Goal: Information Seeking & Learning: Learn about a topic

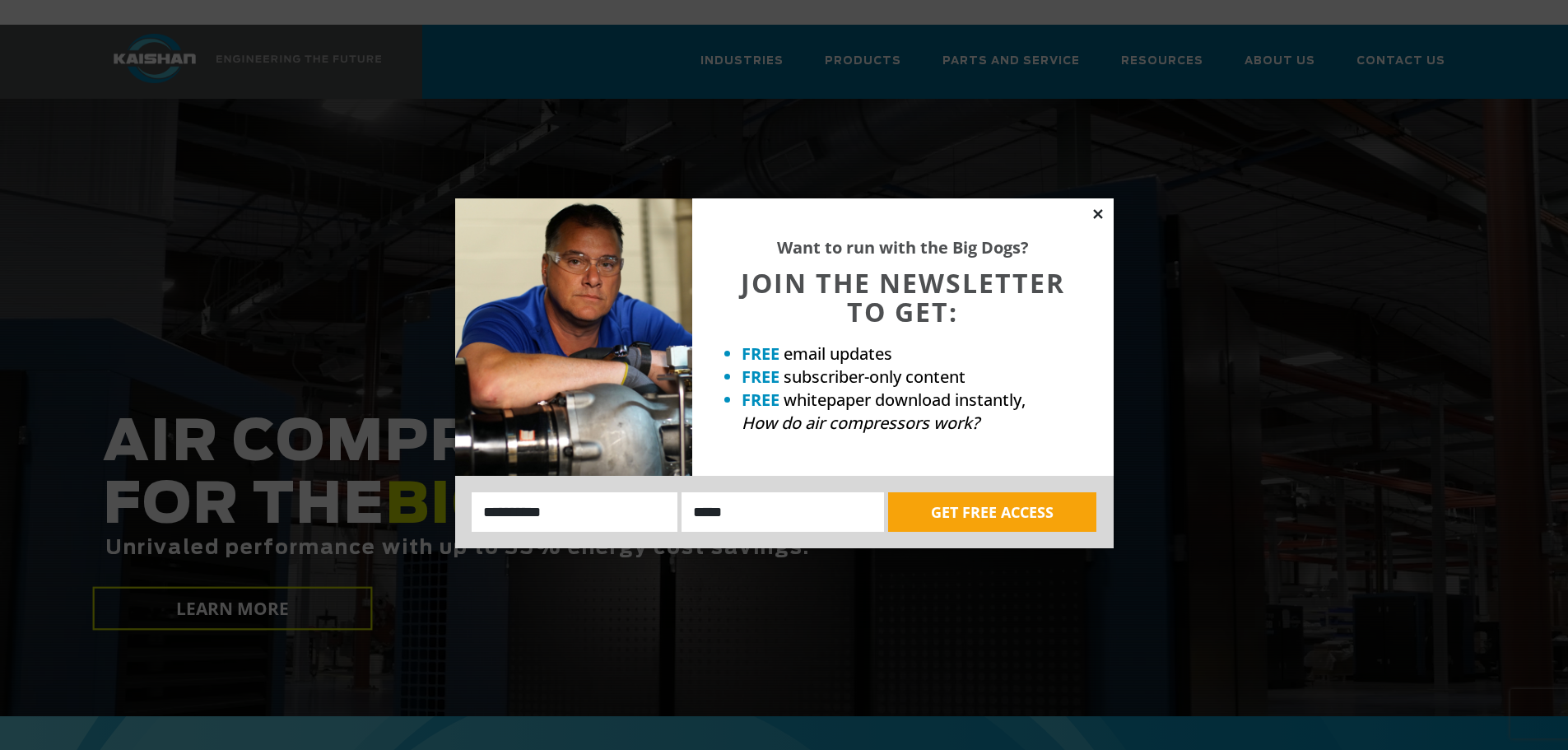
click at [1097, 215] on icon at bounding box center [1098, 213] width 9 height 9
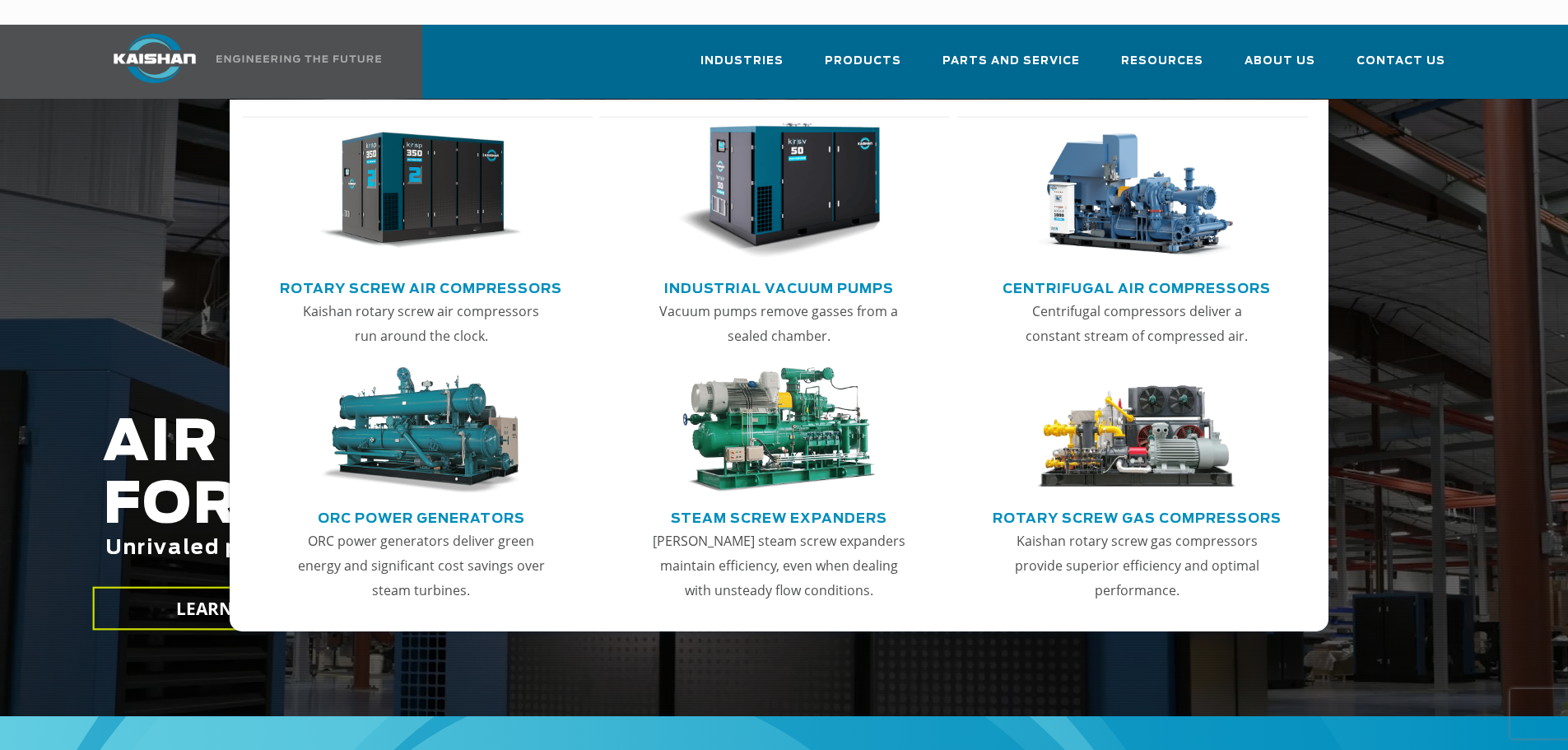
click at [376, 275] on link "Rotary Screw Air Compressors" at bounding box center [422, 287] width 282 height 25
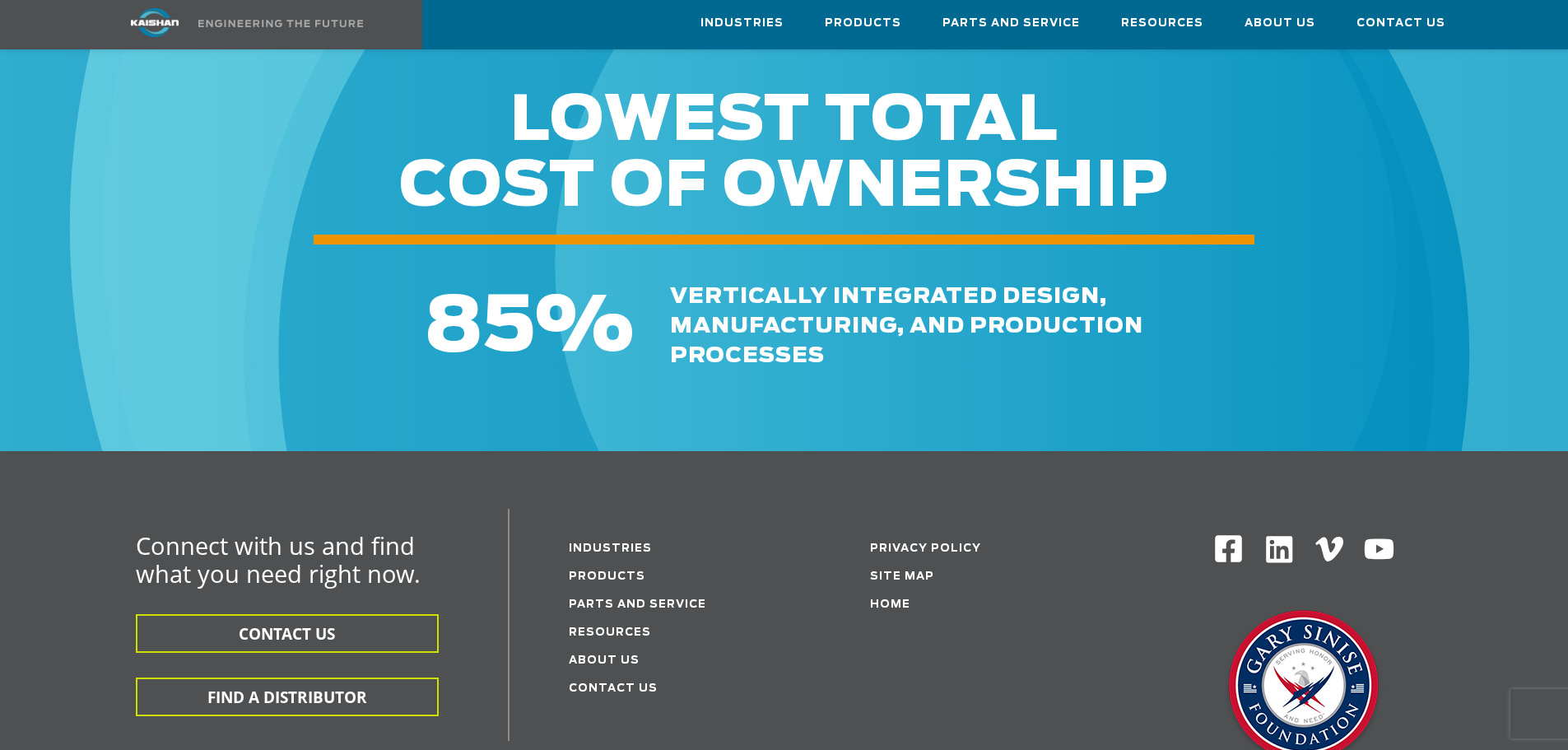
scroll to position [2799, 0]
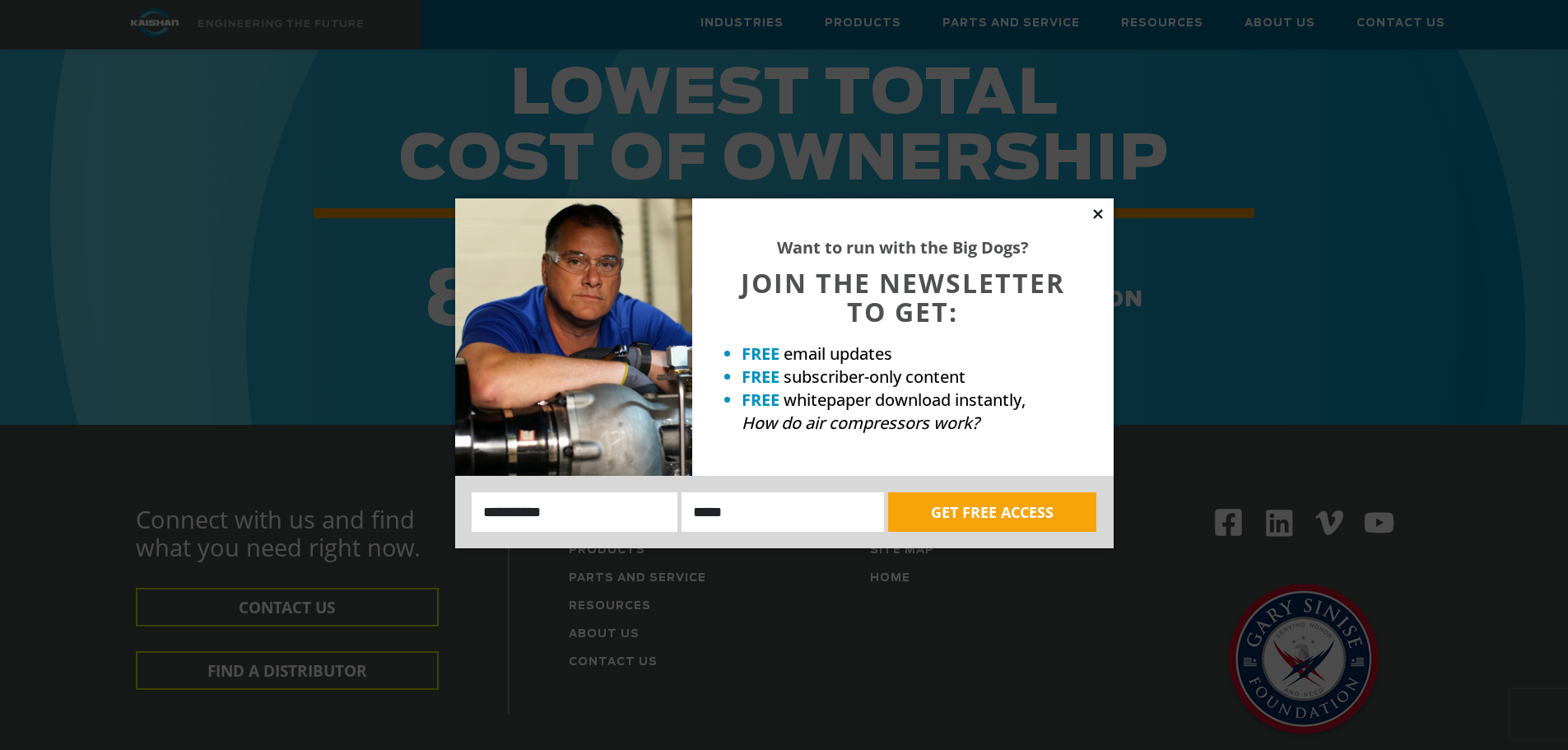
click at [1100, 210] on icon at bounding box center [1098, 213] width 14 height 14
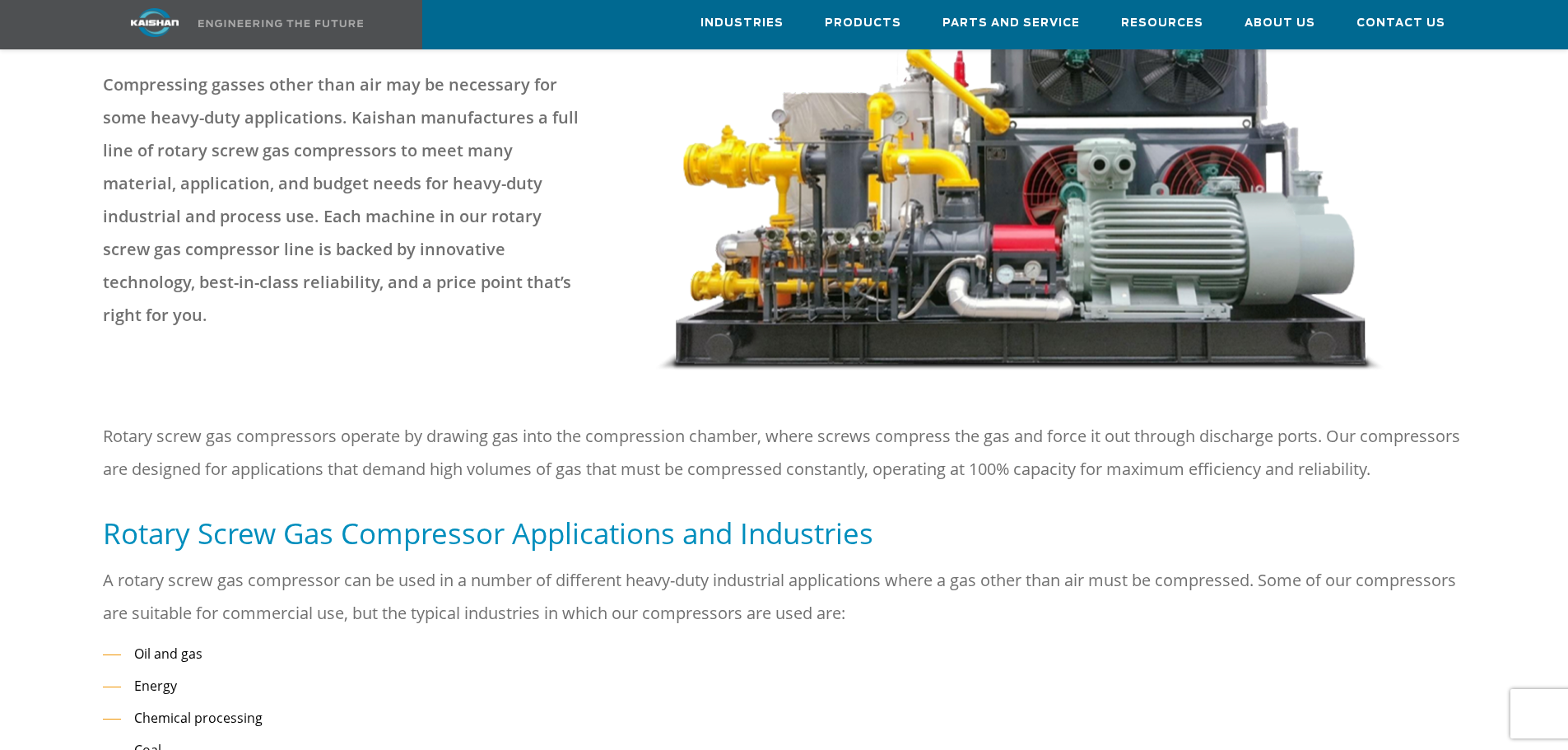
scroll to position [0, 0]
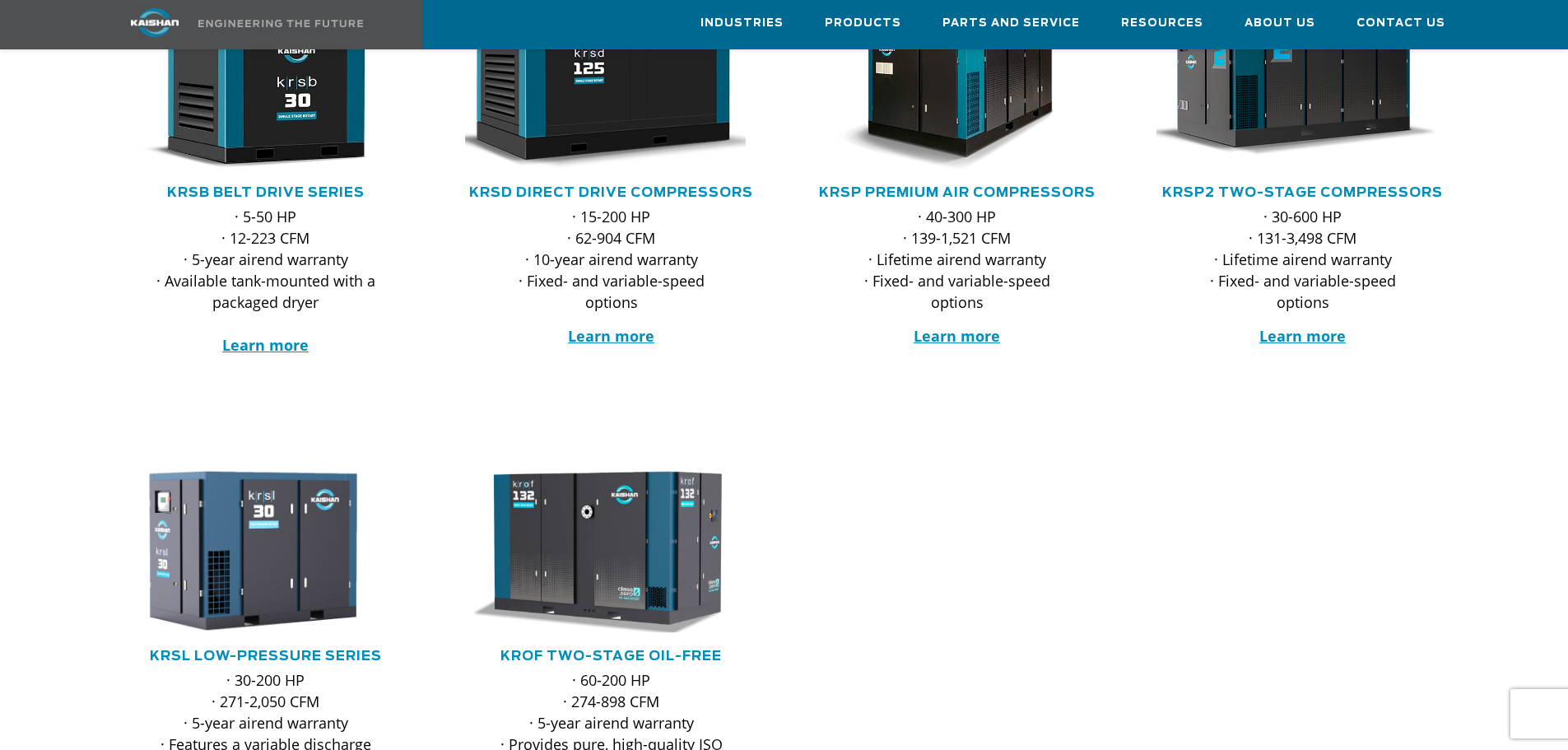
scroll to position [329, 0]
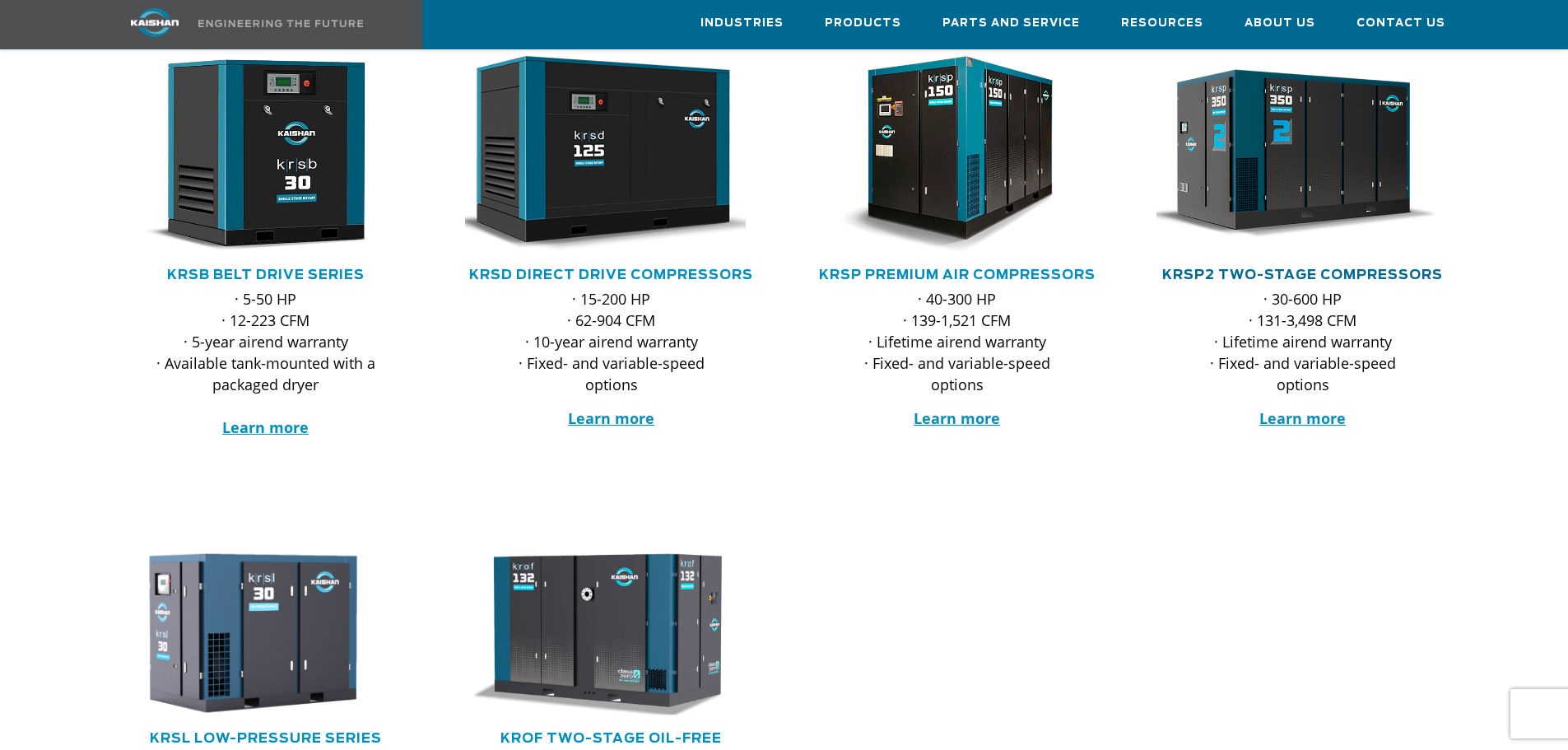
click at [1208, 269] on link "KRSP2 Two-Stage Compressors" at bounding box center [1303, 276] width 280 height 13
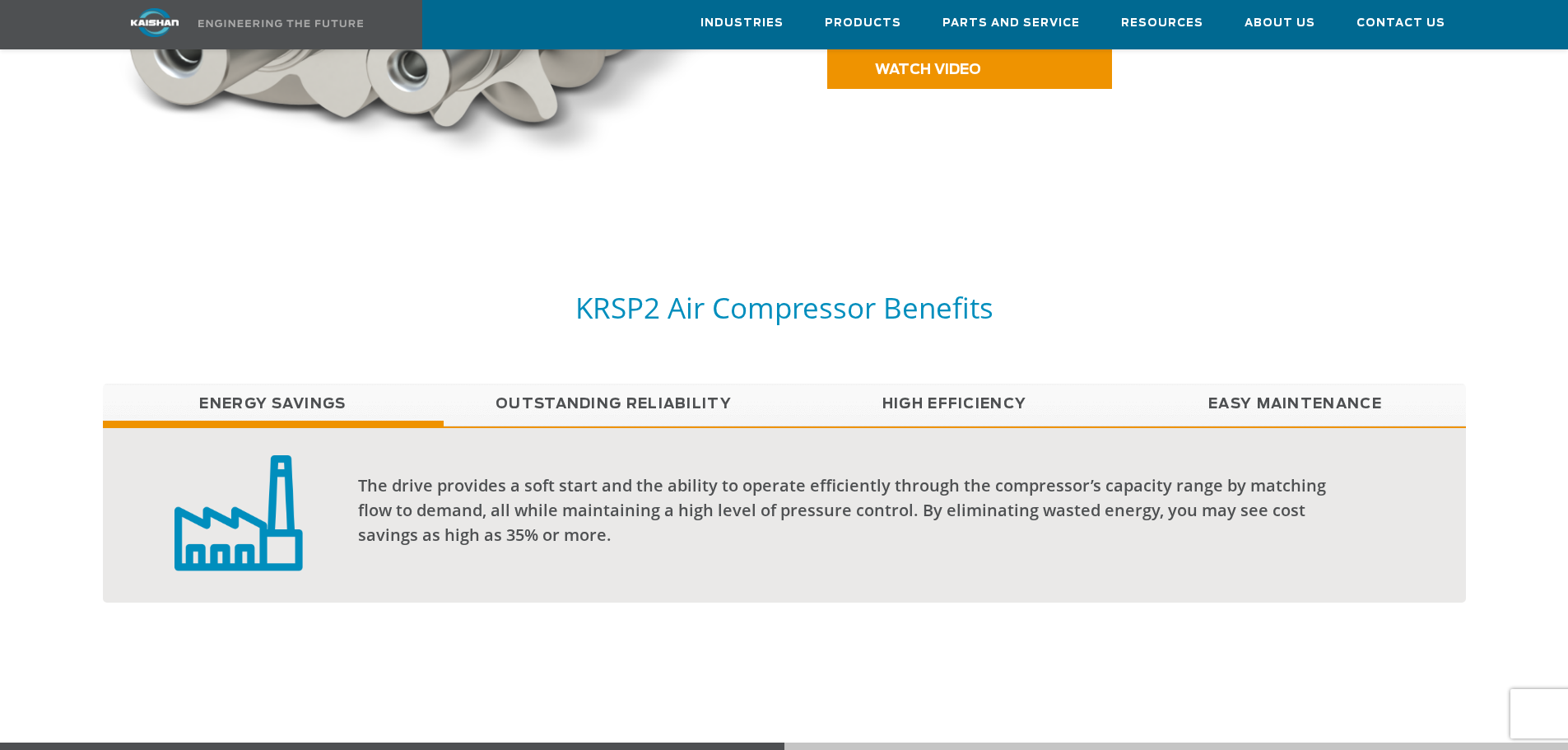
scroll to position [1152, 0]
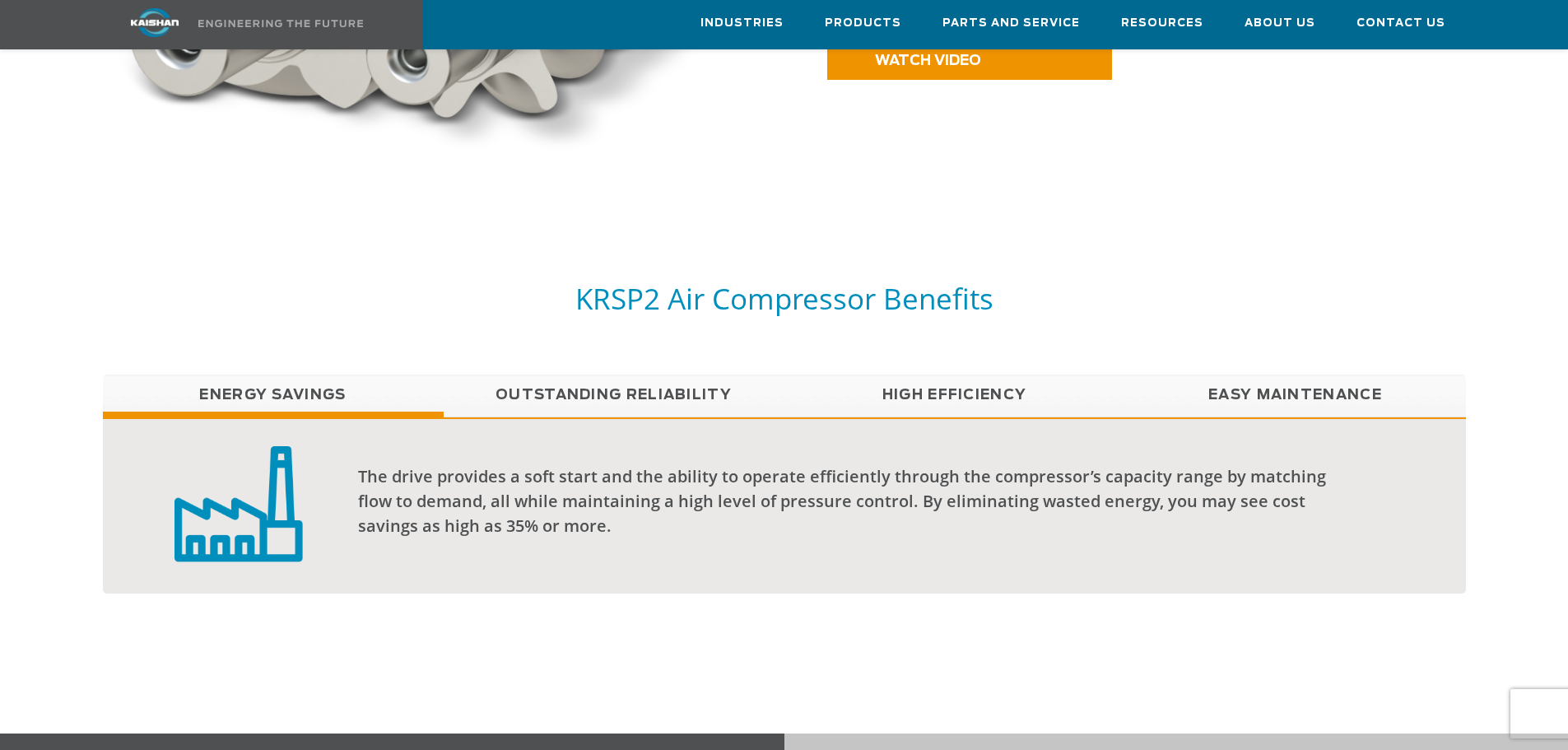
click at [615, 375] on link "Outstanding Reliability" at bounding box center [614, 395] width 341 height 41
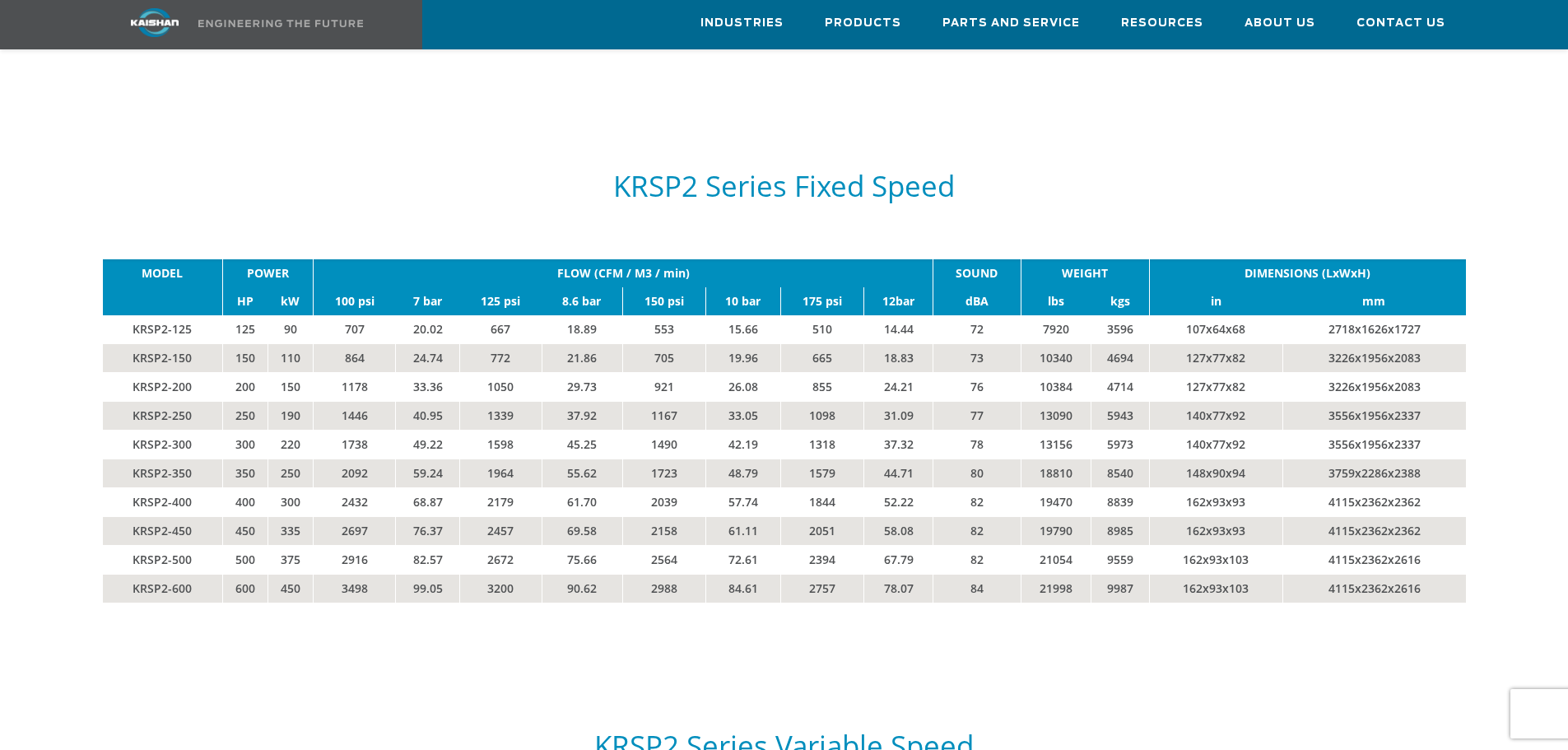
scroll to position [2799, 0]
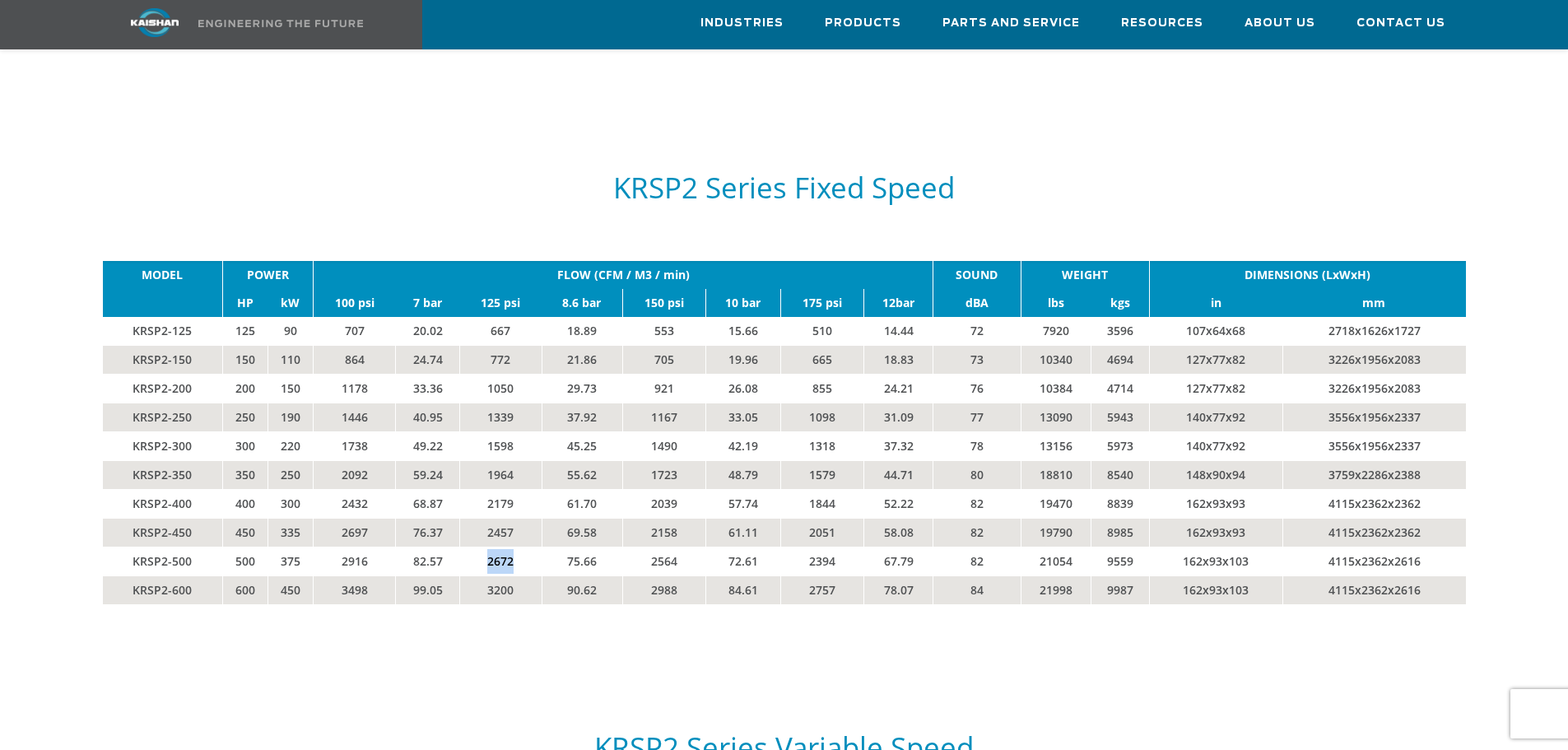
drag, startPoint x: 479, startPoint y: 532, endPoint x: 518, endPoint y: 536, distance: 39.2
click at [518, 546] on td "2672" at bounding box center [500, 561] width 82 height 29
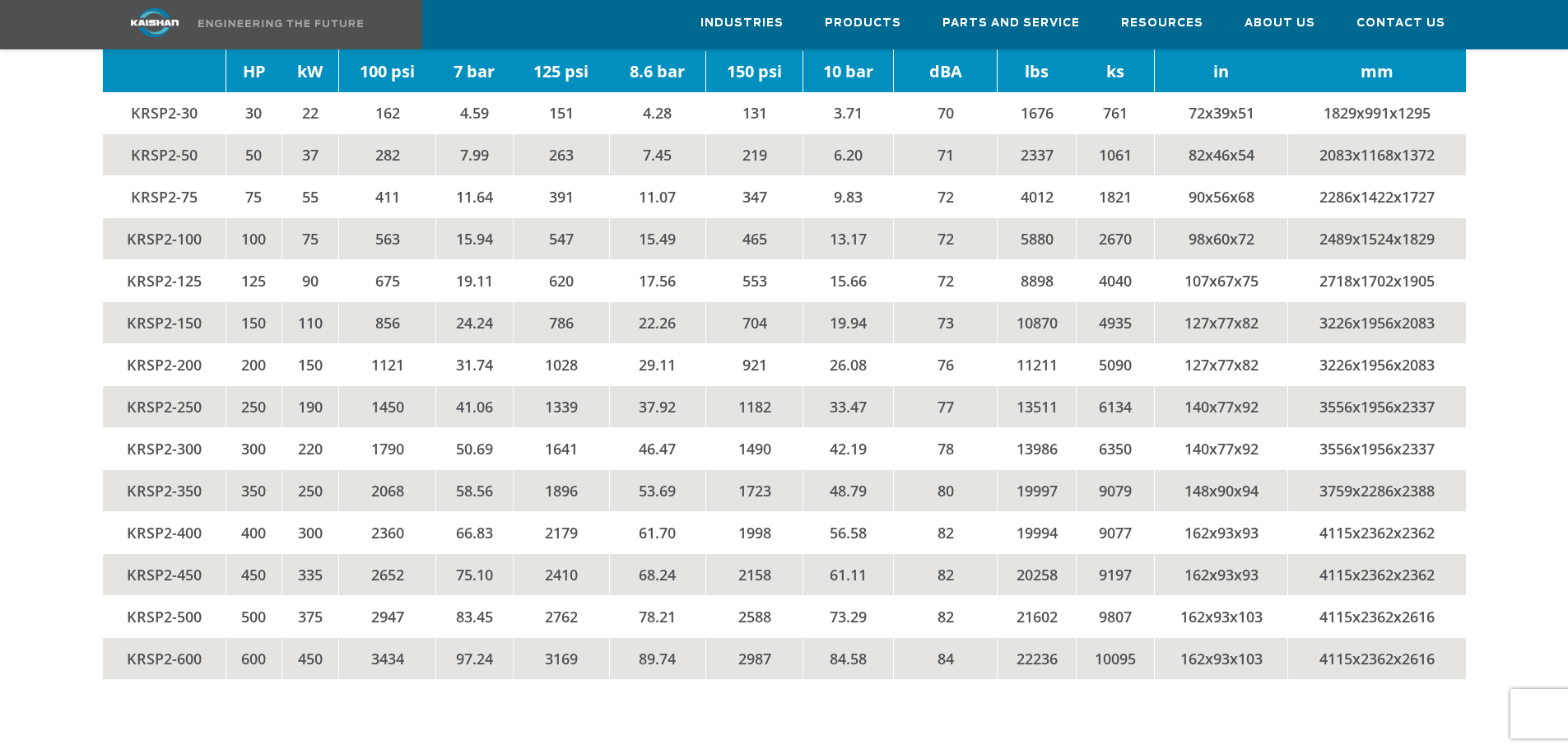
scroll to position [3705, 0]
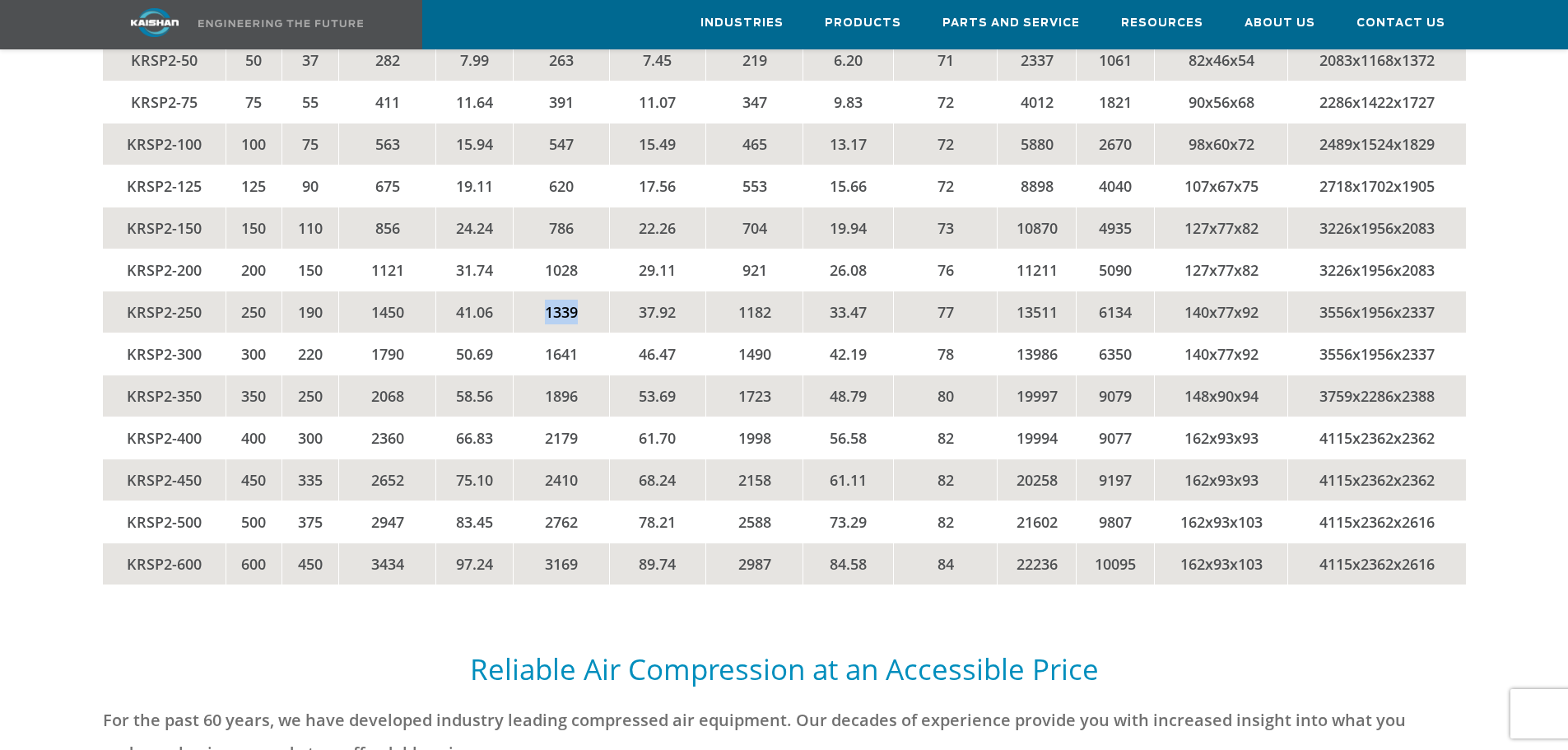
drag, startPoint x: 543, startPoint y: 291, endPoint x: 591, endPoint y: 284, distance: 48.5
click at [591, 291] on td "1339" at bounding box center [561, 312] width 96 height 42
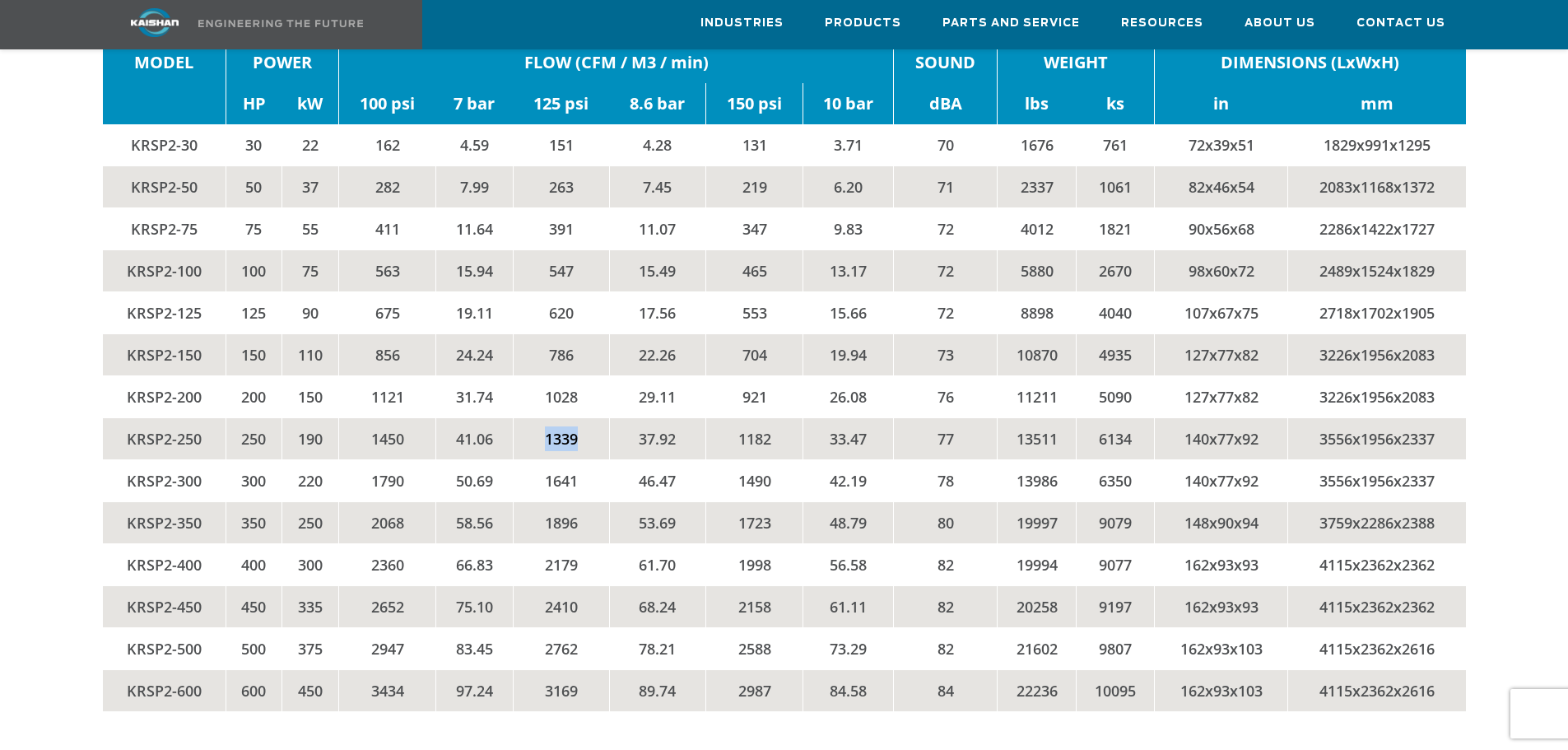
scroll to position [3541, 0]
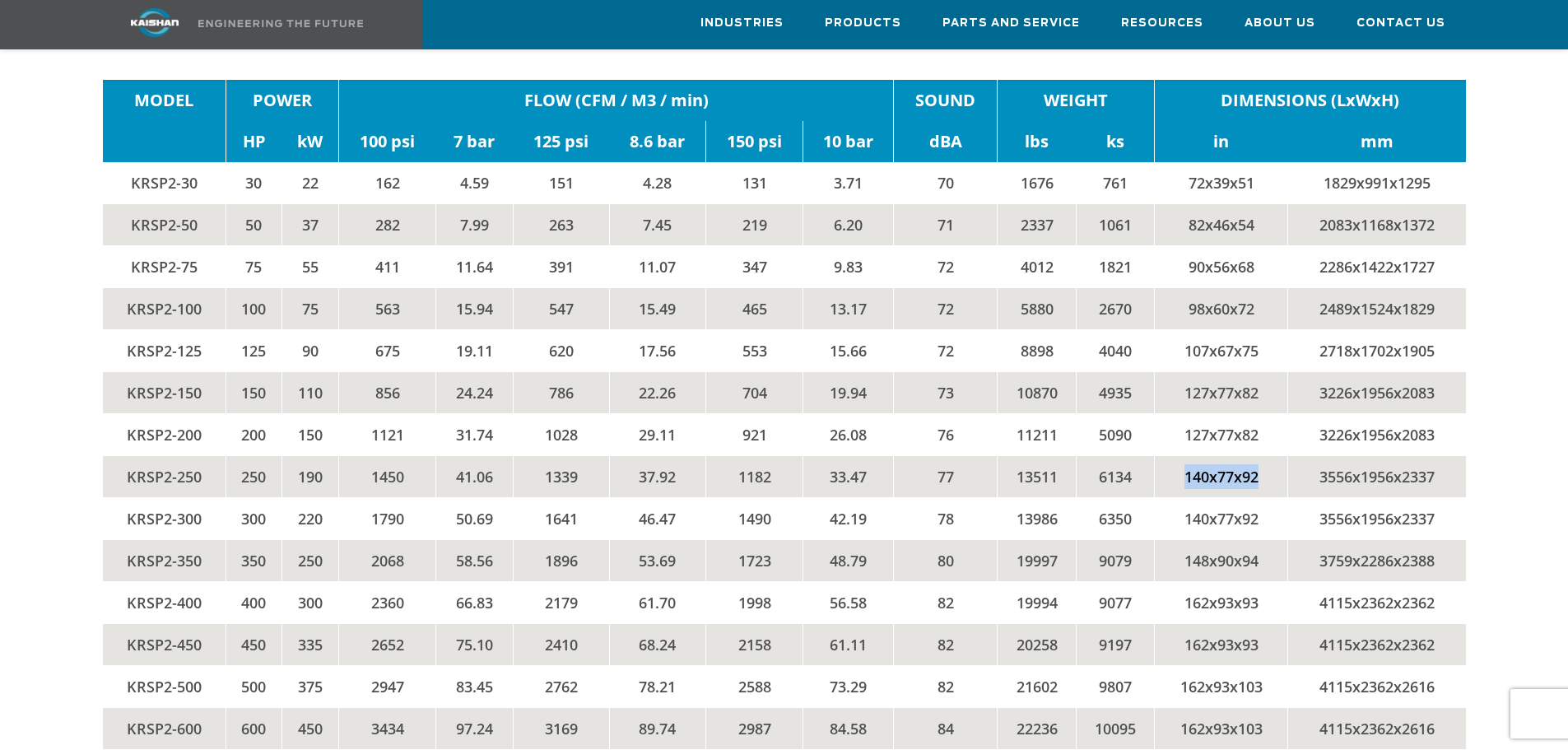
drag, startPoint x: 1182, startPoint y: 452, endPoint x: 1267, endPoint y: 449, distance: 85.1
click at [1267, 455] on td "140x77x92" at bounding box center [1221, 476] width 133 height 42
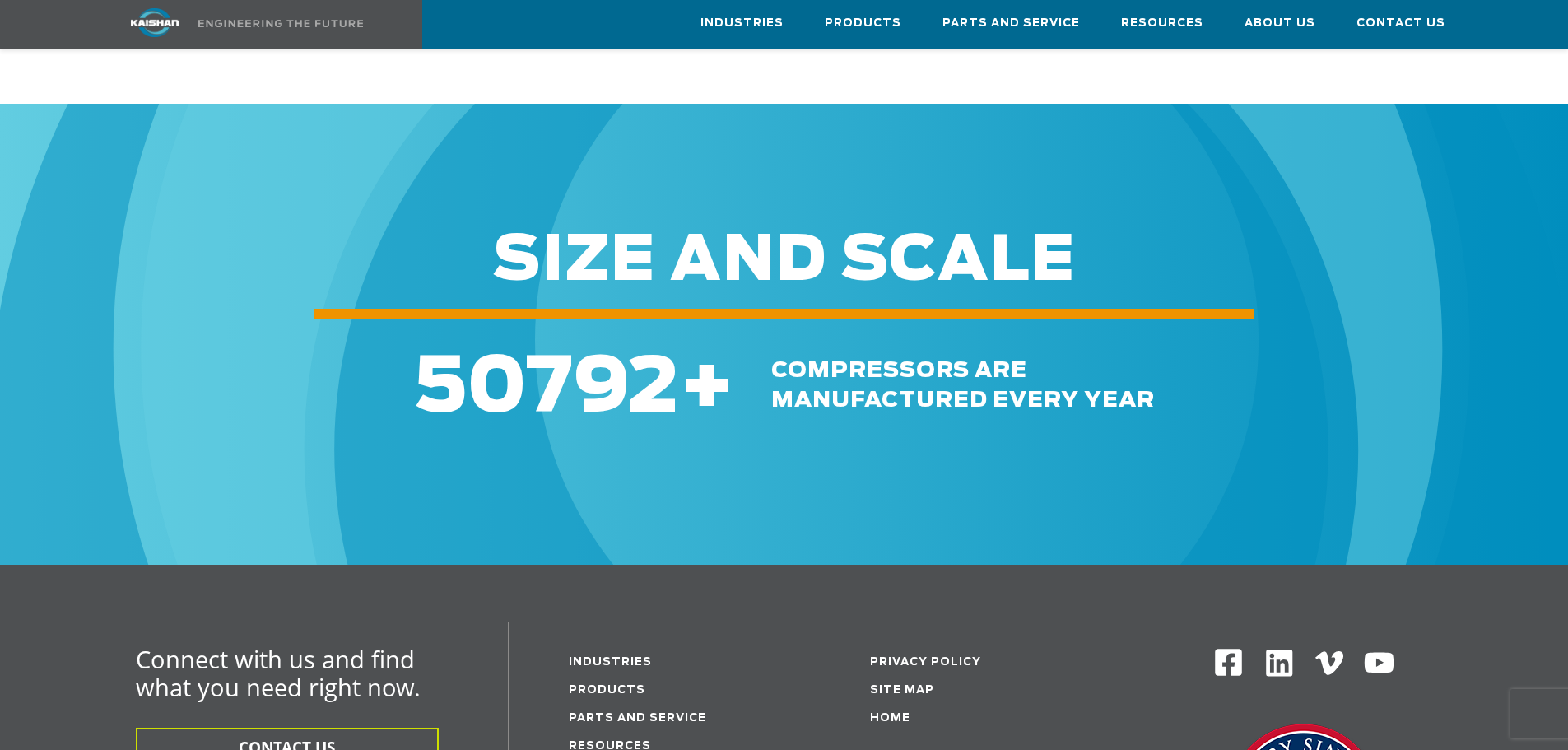
scroll to position [5105, 0]
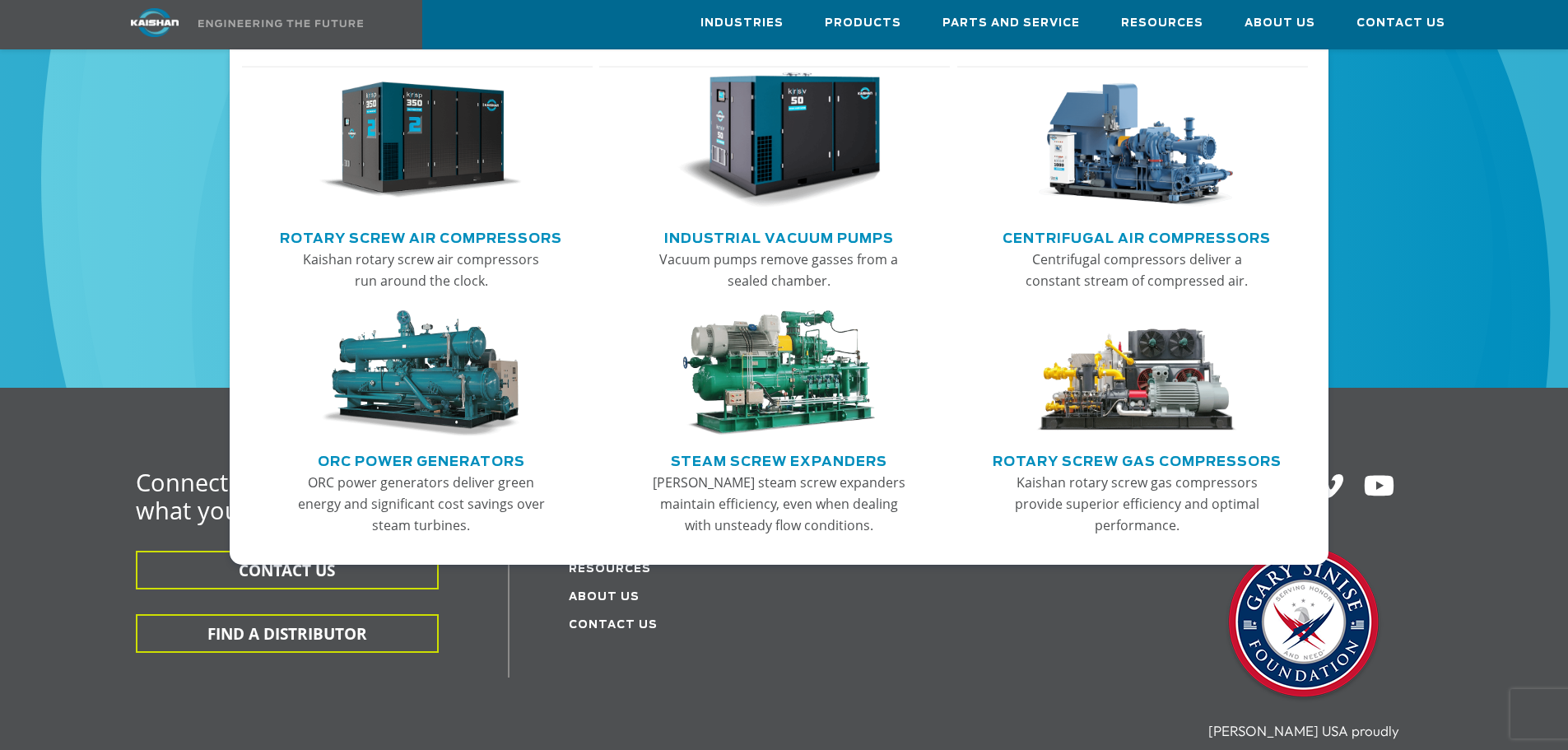
click at [1081, 240] on link "Centrifugal Air Compressors" at bounding box center [1137, 236] width 269 height 25
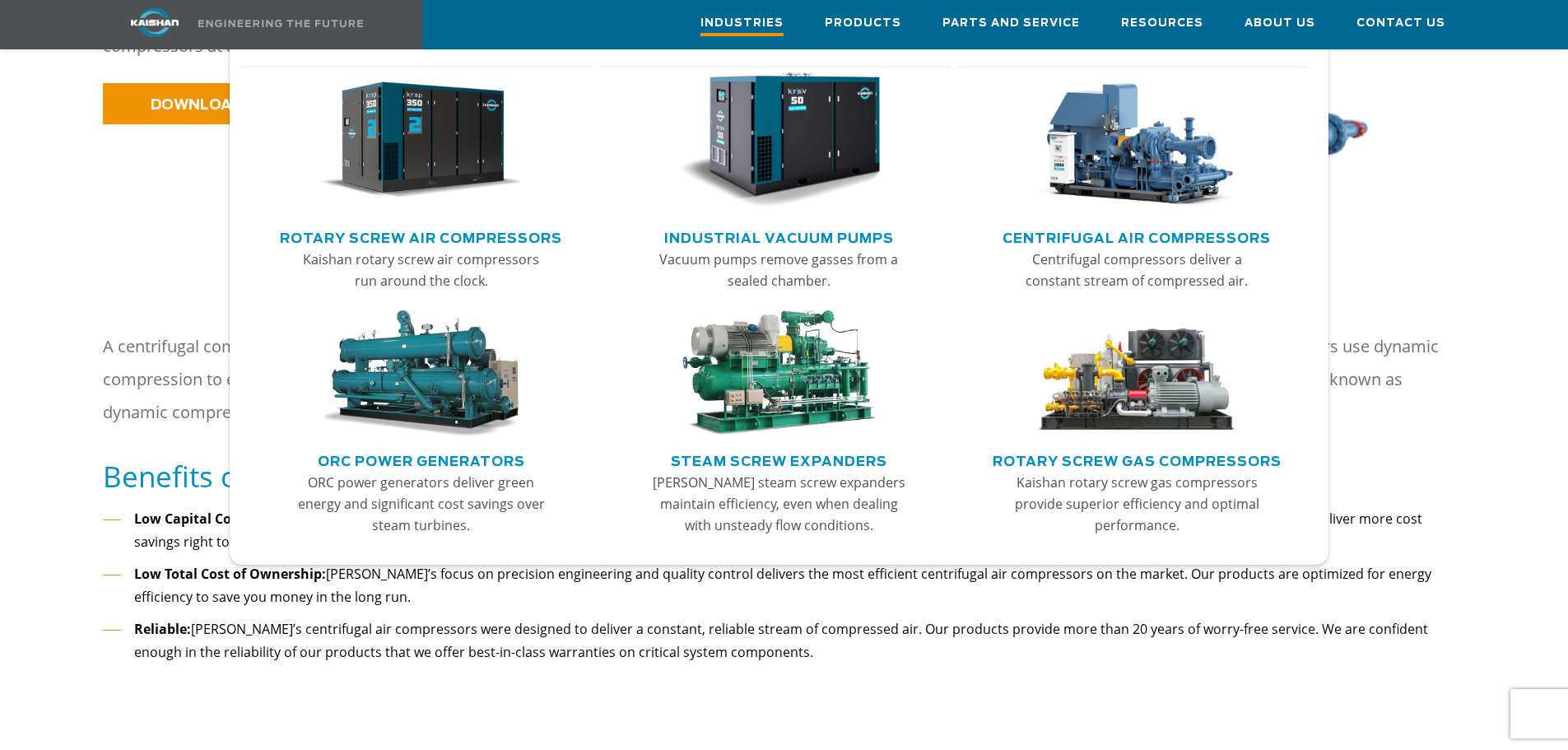
scroll to position [576, 0]
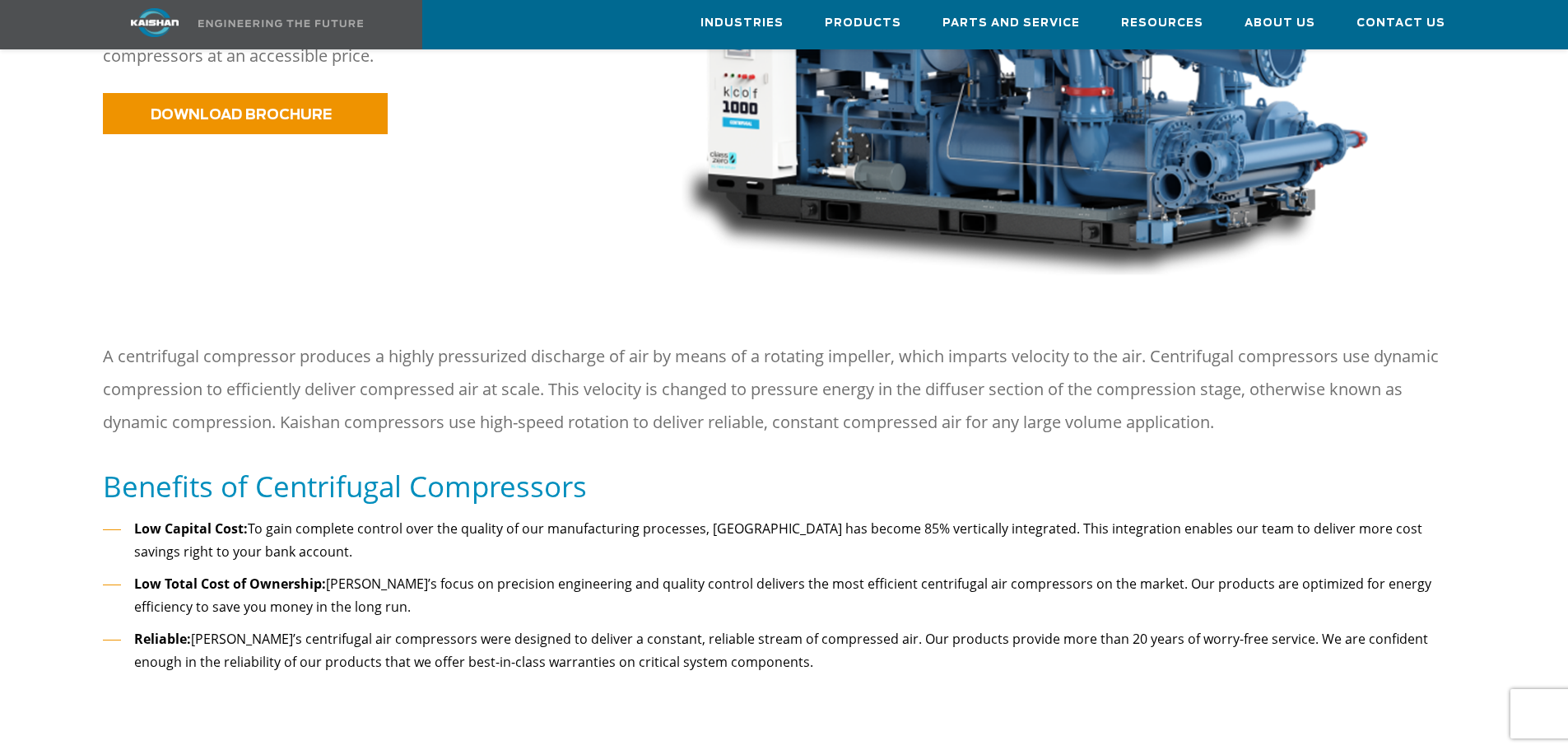
click at [161, 17] on img at bounding box center [155, 23] width 124 height 29
